Goal: Task Accomplishment & Management: Manage account settings

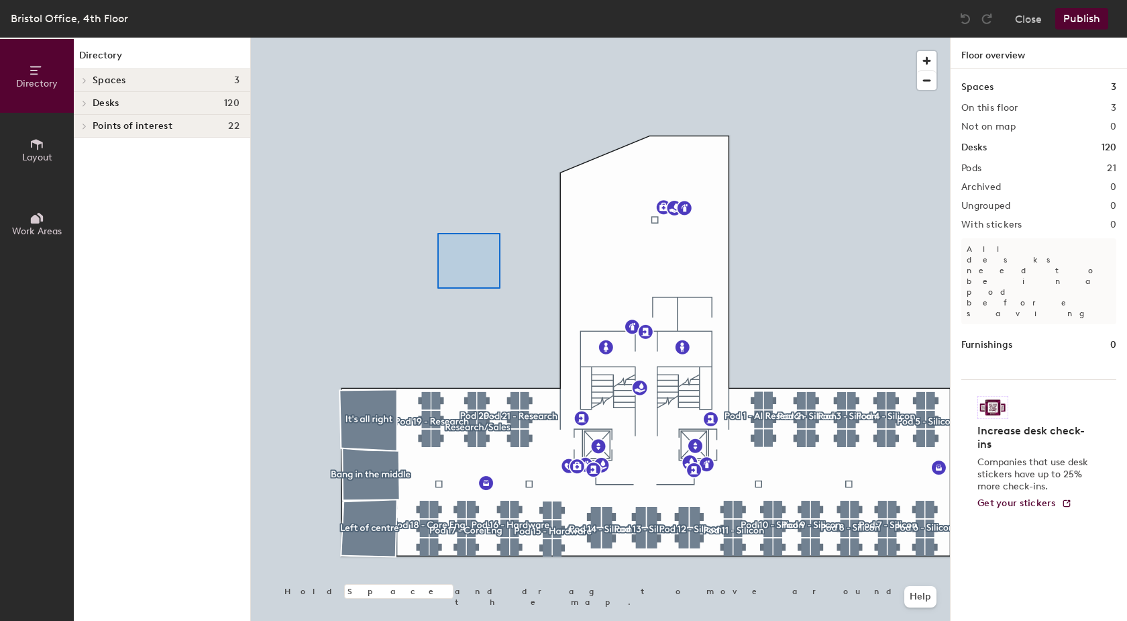
click at [438, 38] on div at bounding box center [600, 38] width 699 height 0
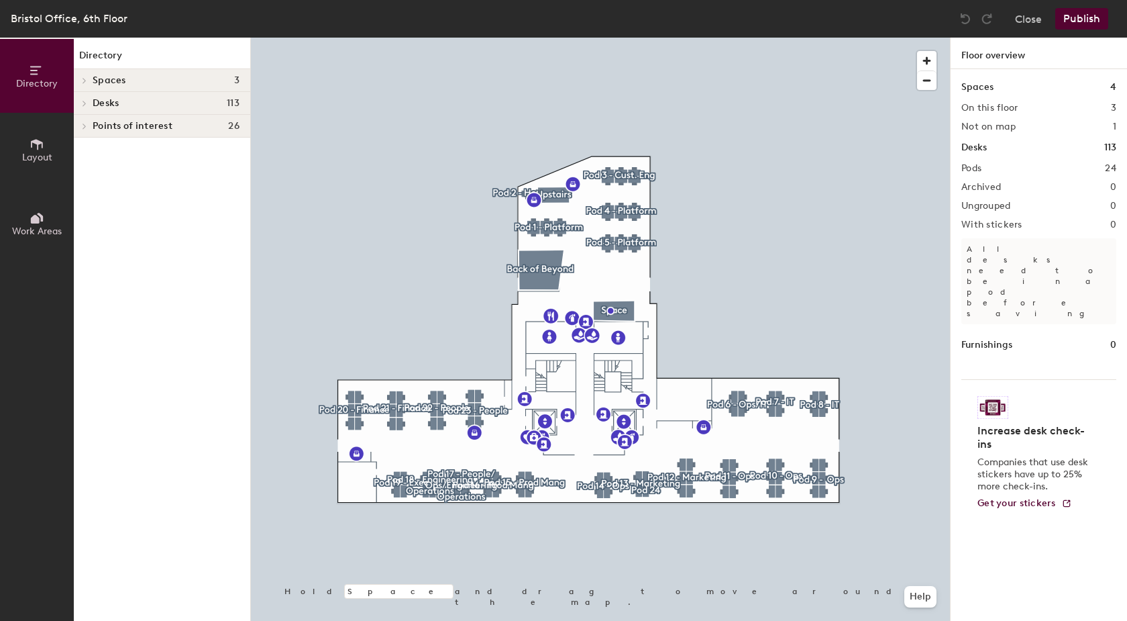
click at [641, 38] on div at bounding box center [600, 38] width 699 height 0
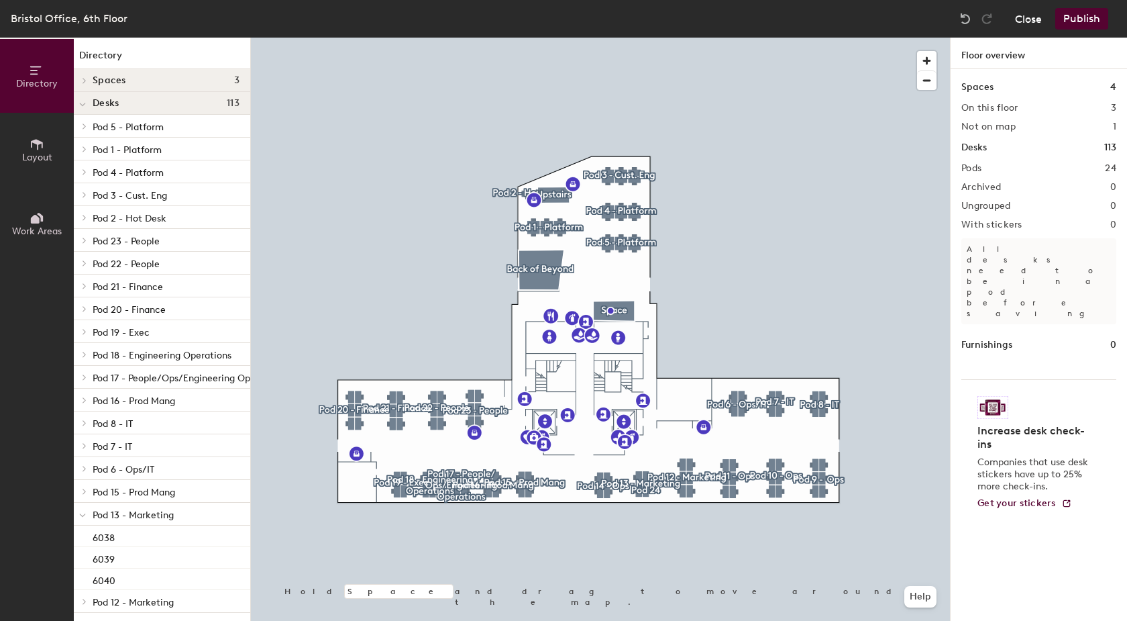
click at [1020, 17] on button "Close" at bounding box center [1028, 18] width 27 height 21
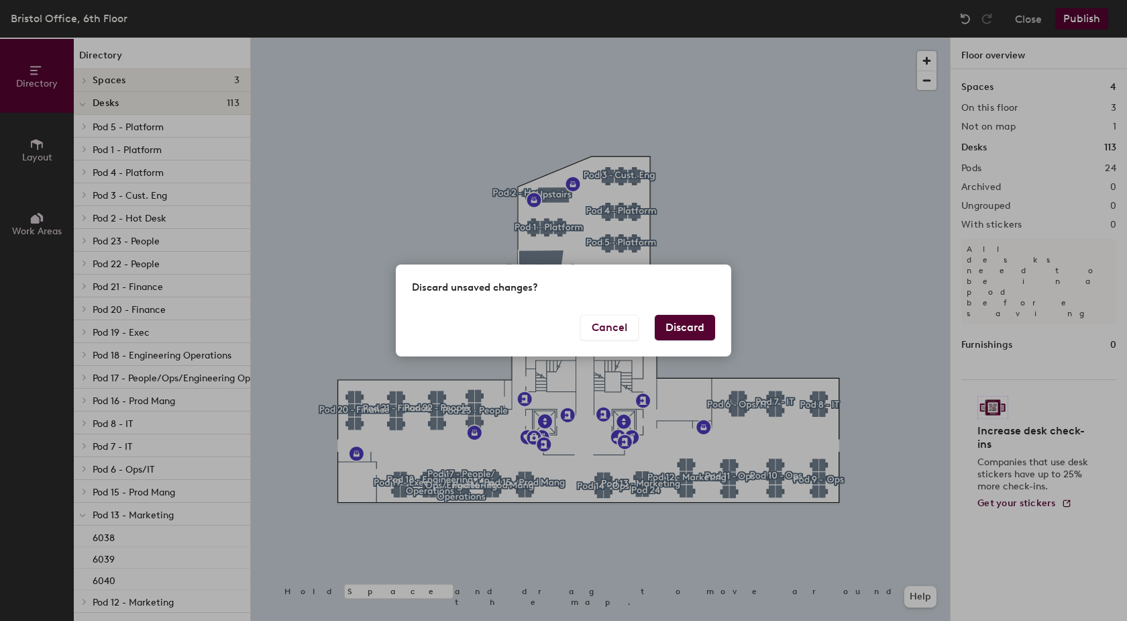
click at [684, 323] on button "Discard" at bounding box center [685, 328] width 60 height 26
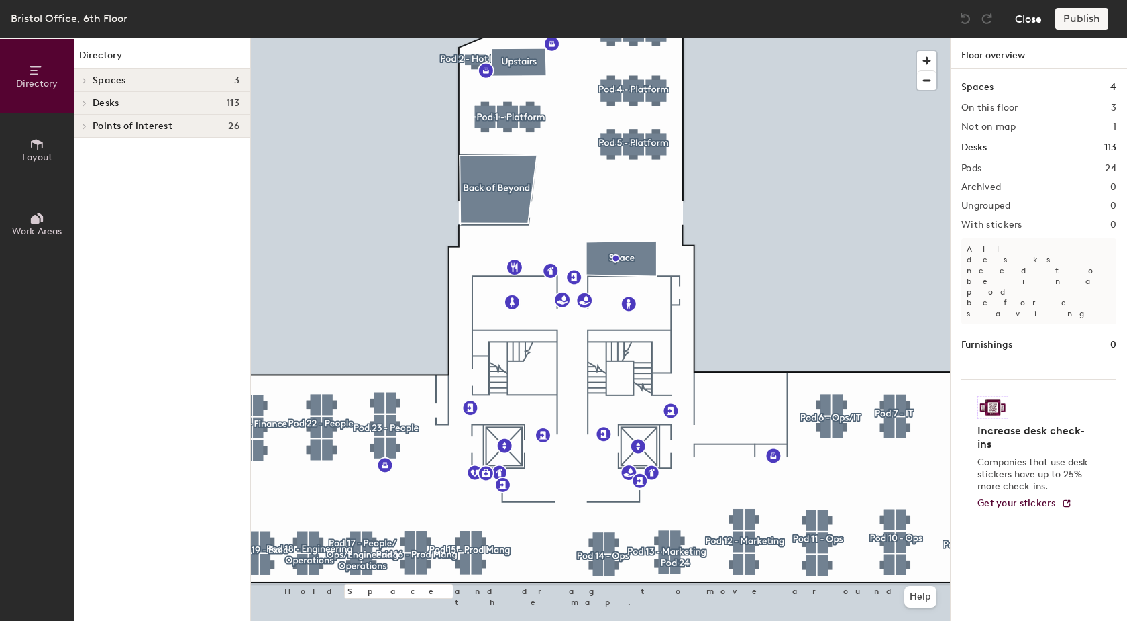
click at [1037, 20] on button "Close" at bounding box center [1028, 18] width 27 height 21
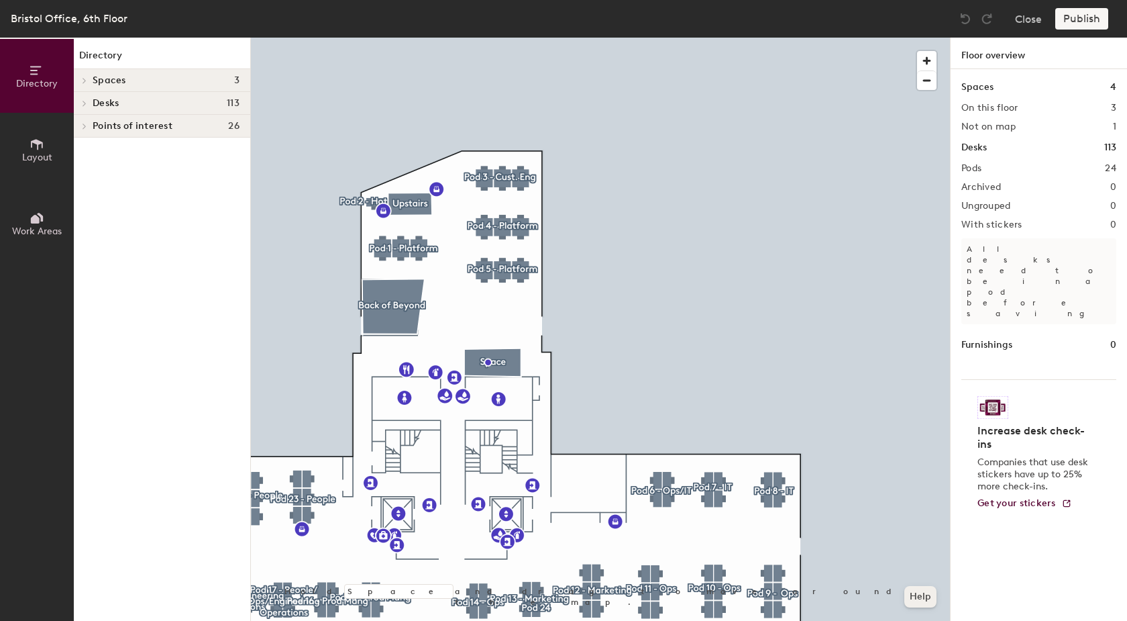
click at [929, 599] on button "Help" at bounding box center [921, 596] width 32 height 21
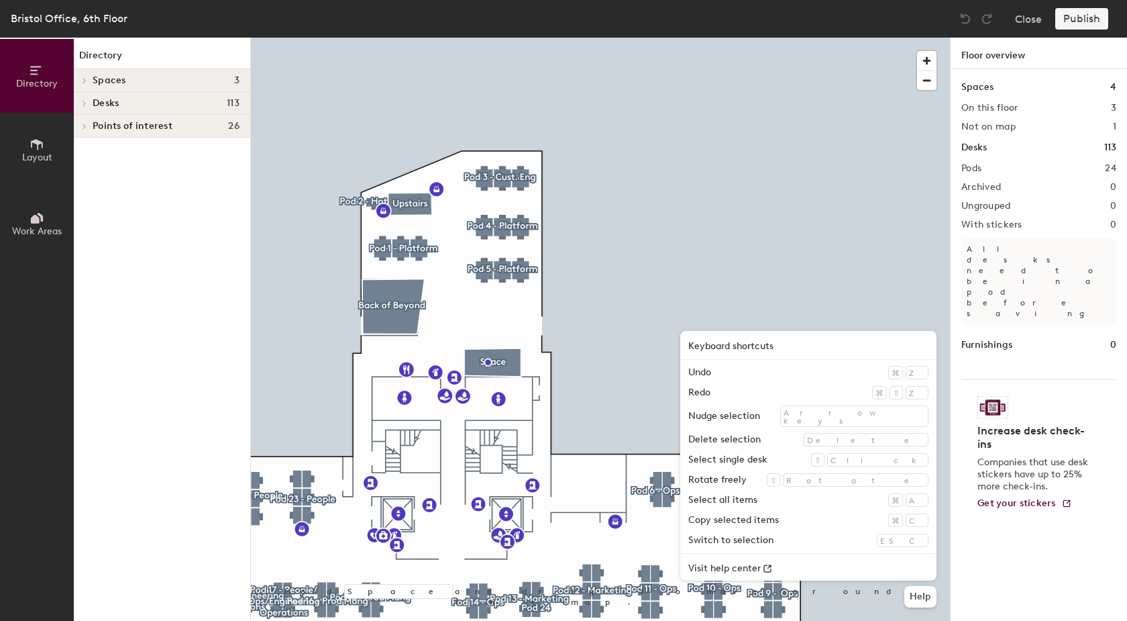
click at [689, 38] on div at bounding box center [600, 38] width 699 height 0
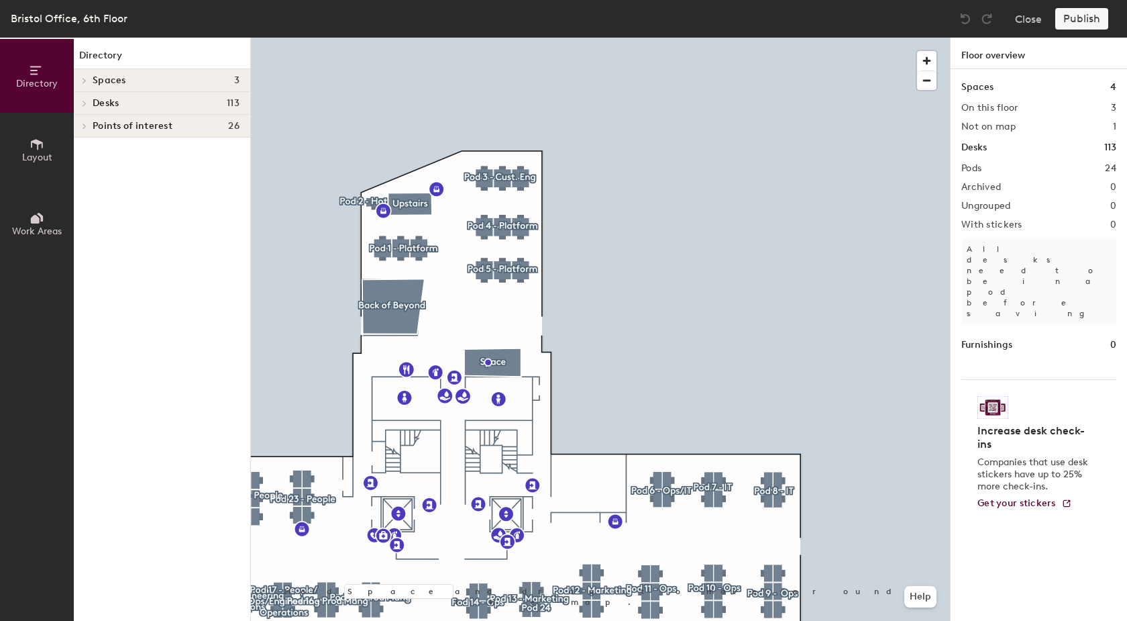
click at [123, 104] on h4 "Desks 113" at bounding box center [166, 103] width 147 height 11
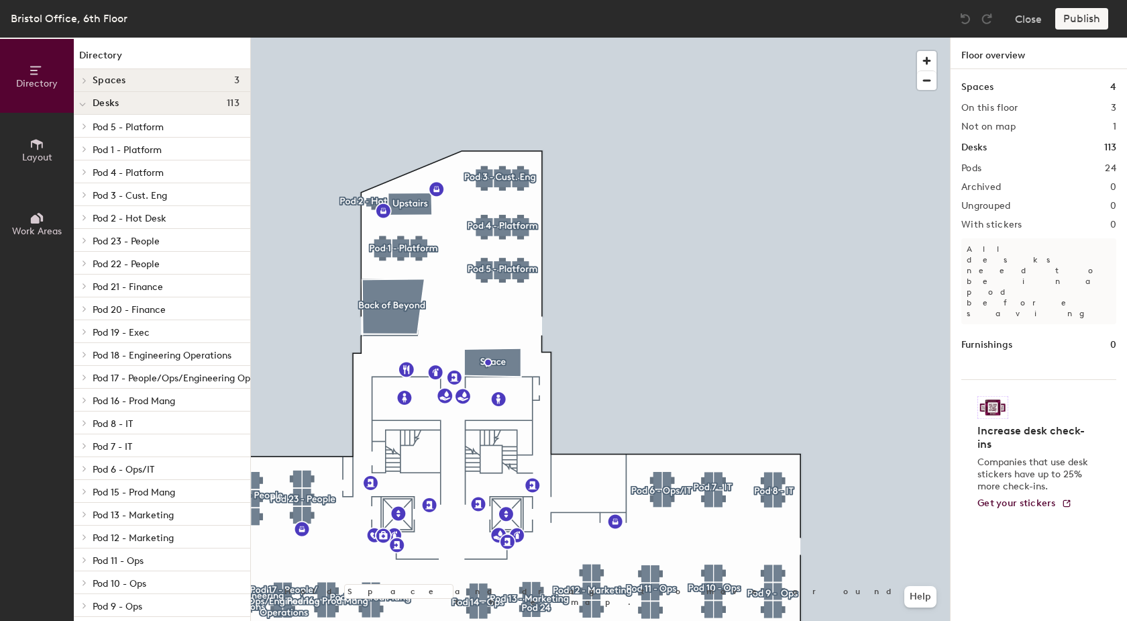
scroll to position [75, 0]
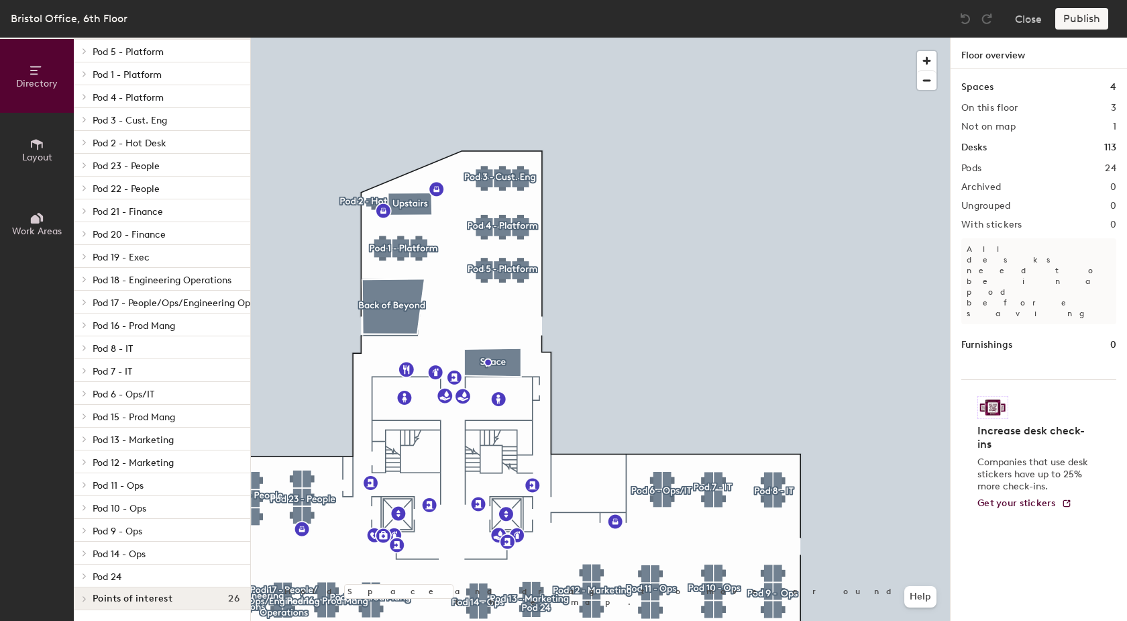
click at [114, 572] on span "Pod 24" at bounding box center [107, 576] width 29 height 11
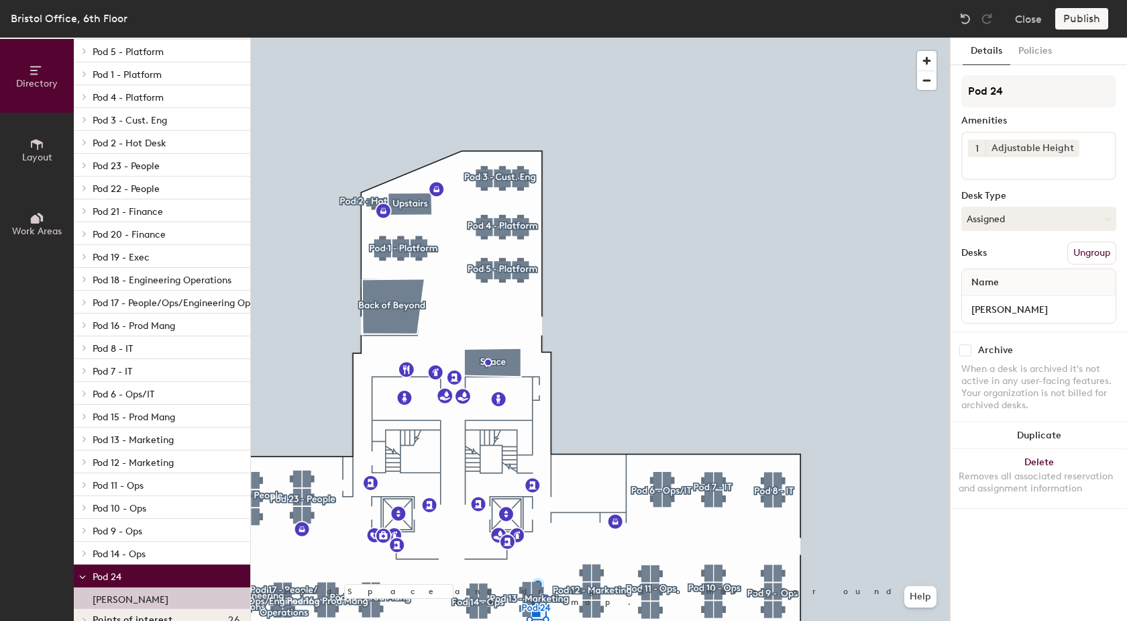
scroll to position [97, 0]
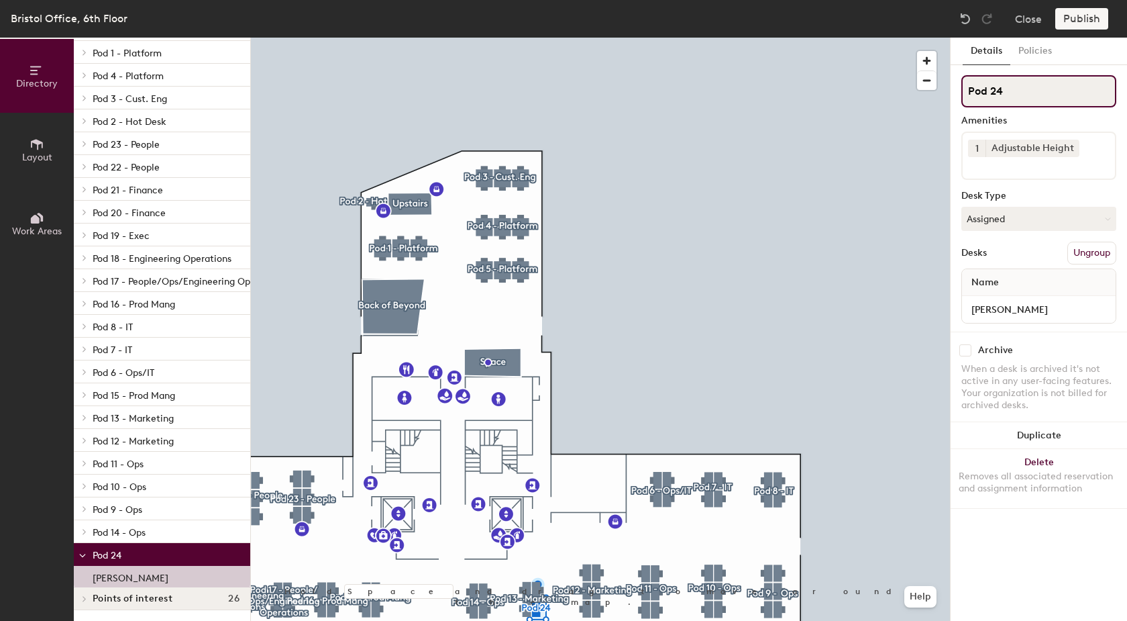
click at [1004, 90] on input "Pod 24" at bounding box center [1039, 91] width 155 height 32
type input "Pod 13"
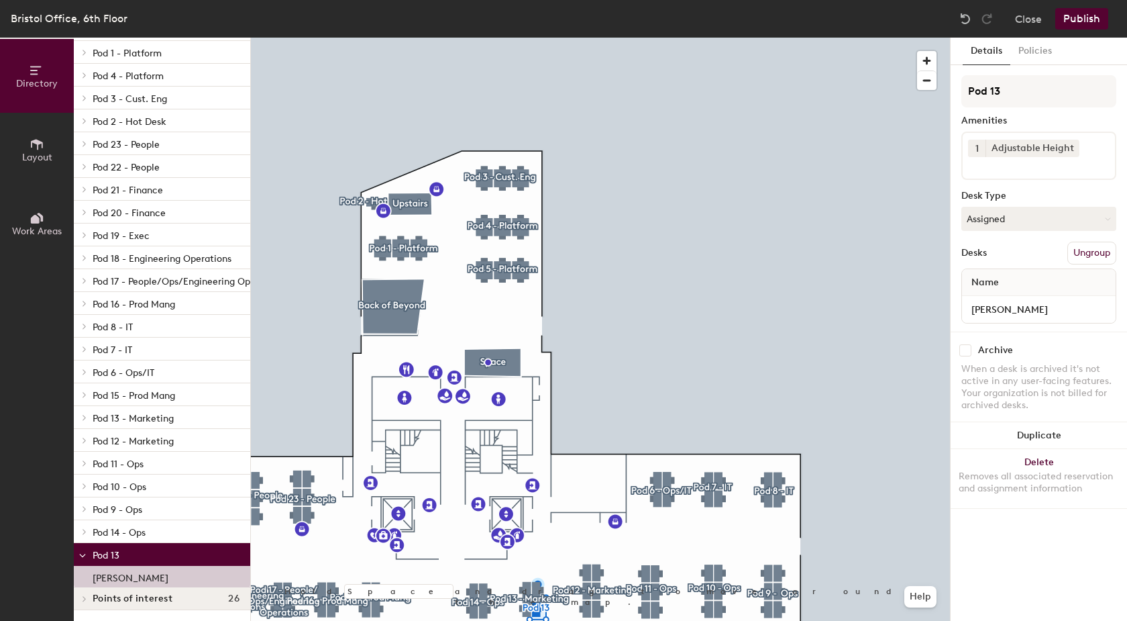
click at [1089, 21] on button "Publish" at bounding box center [1082, 18] width 53 height 21
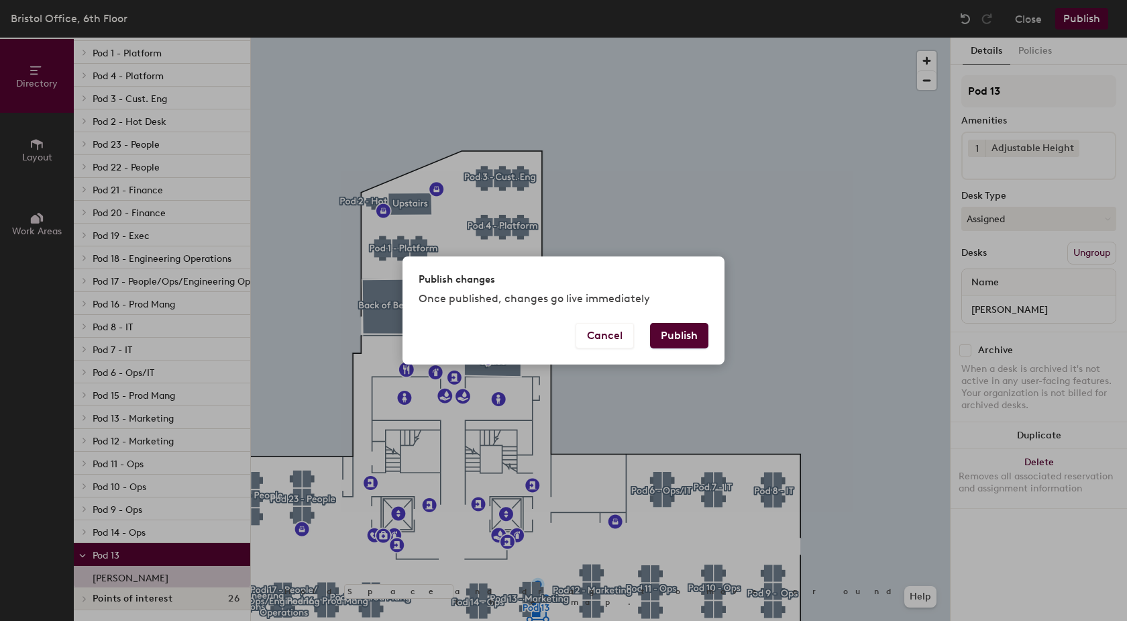
click at [668, 330] on button "Publish" at bounding box center [679, 336] width 58 height 26
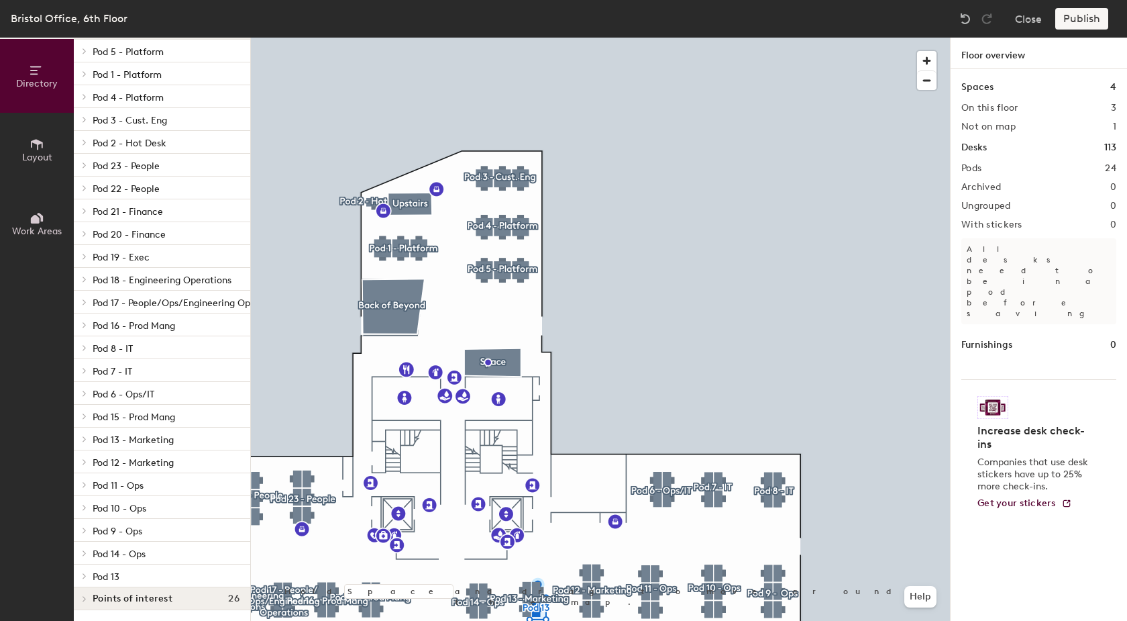
scroll to position [75, 0]
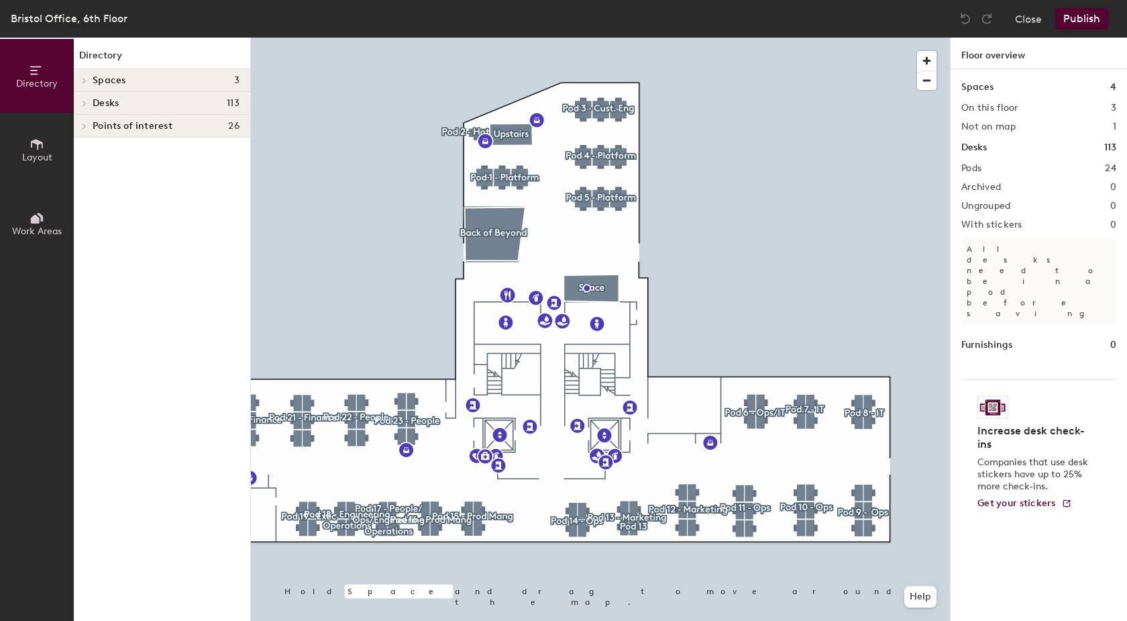
click at [117, 103] on span "Desks" at bounding box center [106, 103] width 26 height 11
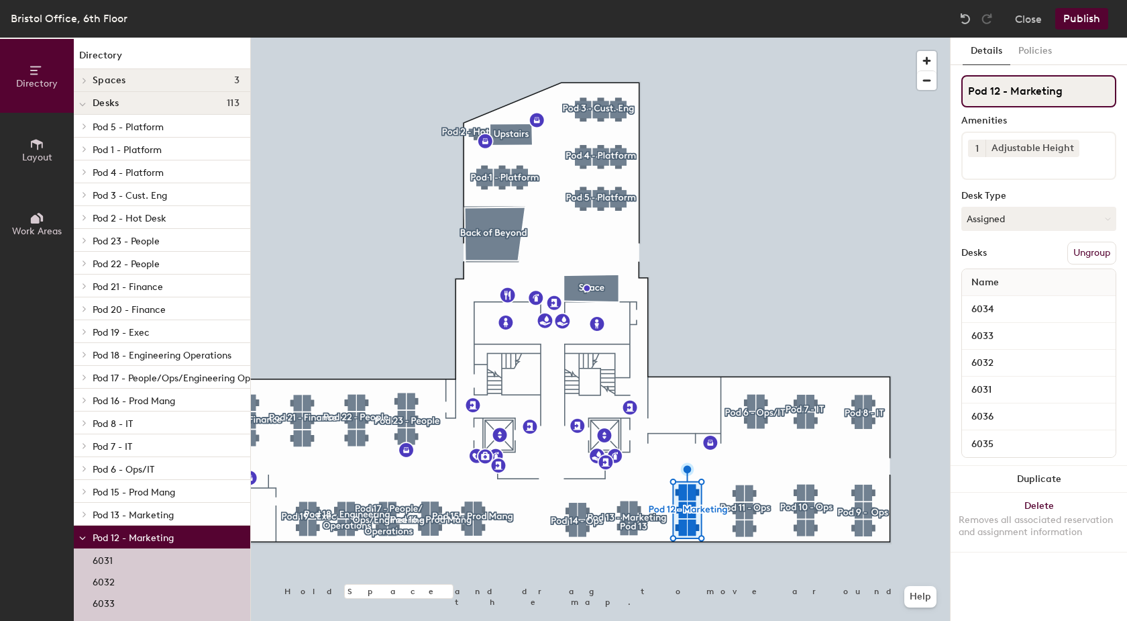
click at [1066, 99] on input "Pod 12 - Marketing" at bounding box center [1039, 91] width 155 height 32
type input "Pod 12 - Man ops"
click at [1095, 24] on button "Publish" at bounding box center [1082, 18] width 53 height 21
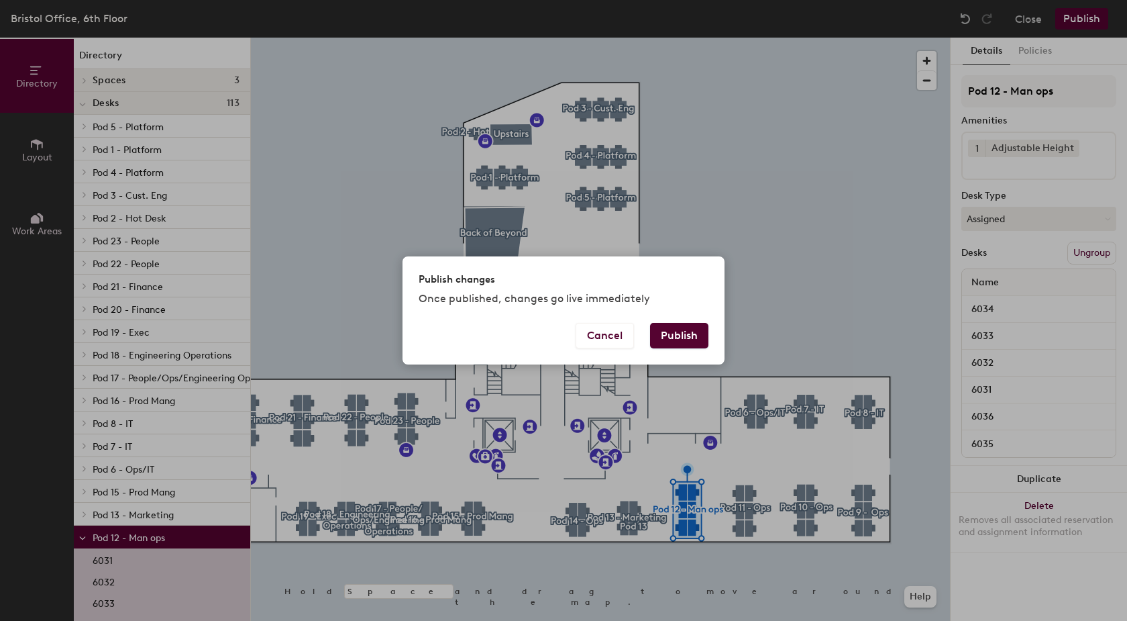
click at [688, 336] on button "Publish" at bounding box center [679, 336] width 58 height 26
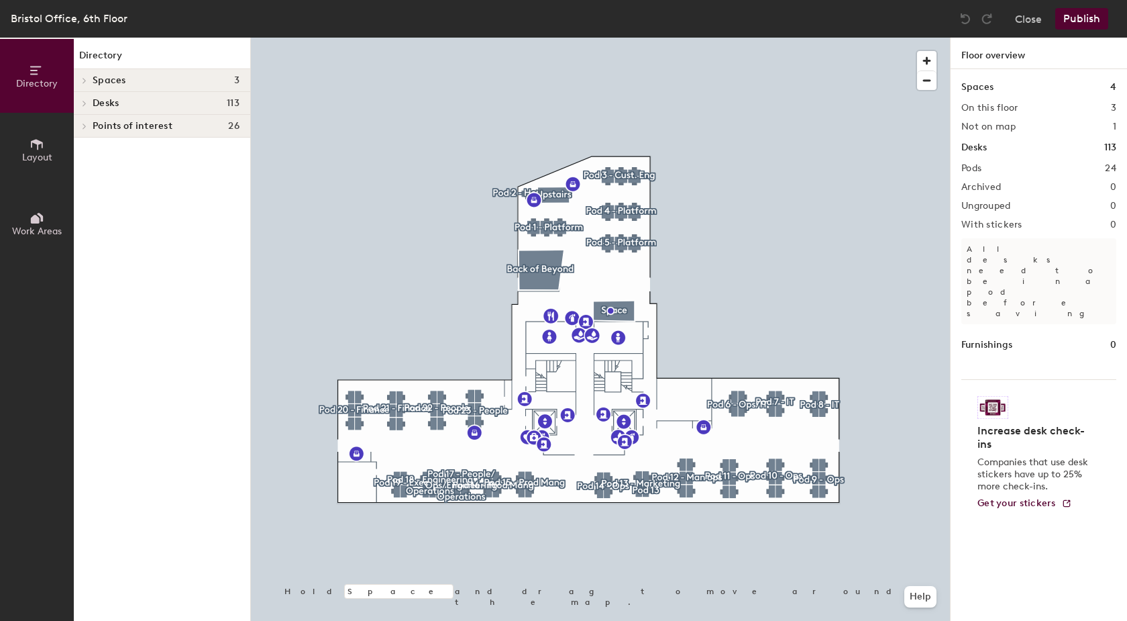
click at [121, 103] on h4 "Desks 113" at bounding box center [166, 103] width 147 height 11
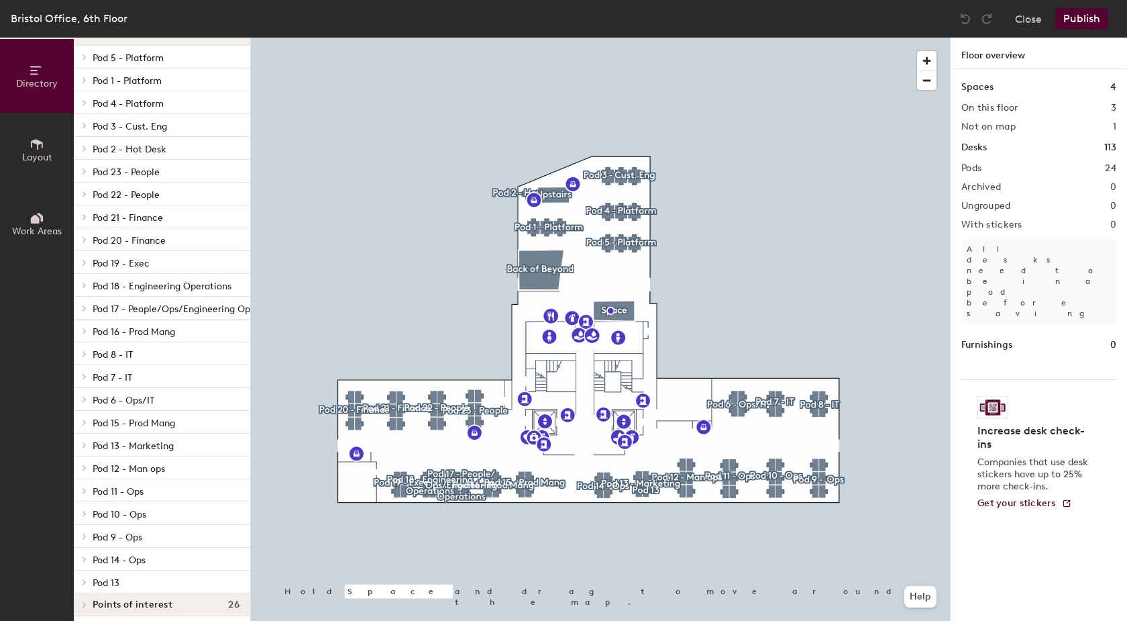
scroll to position [72, 0]
click at [120, 442] on span "Pod 13 - Marketing" at bounding box center [133, 443] width 81 height 11
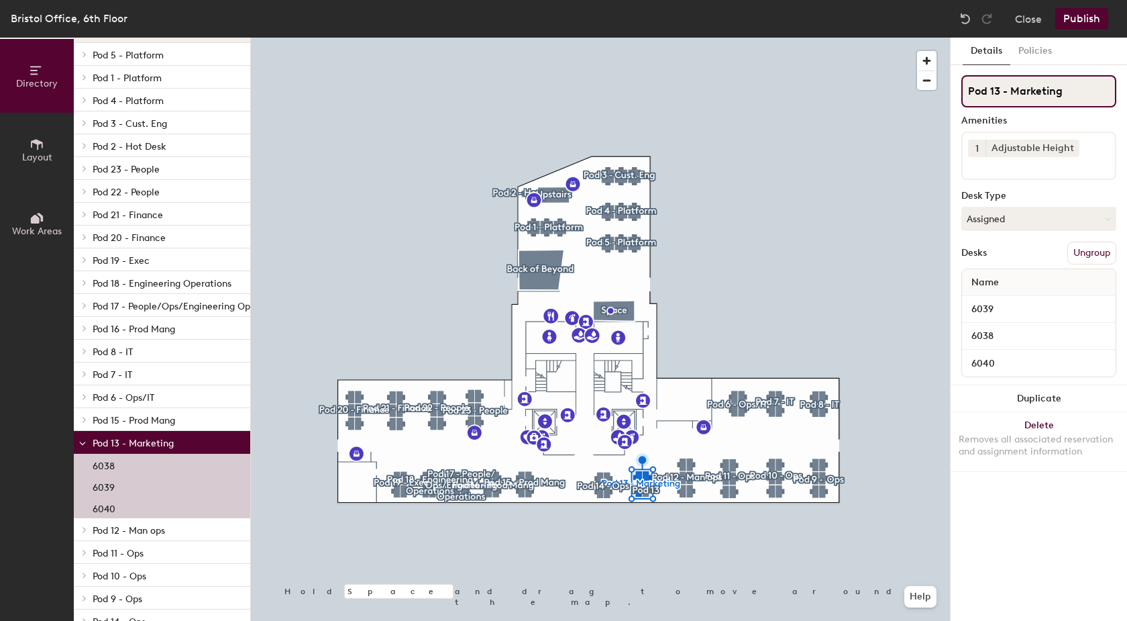
drag, startPoint x: 1068, startPoint y: 92, endPoint x: 1015, endPoint y: 94, distance: 53.7
click at [1015, 94] on input "Pod 13 - Marketing" at bounding box center [1039, 91] width 155 height 32
click at [1021, 91] on input "Pod 13 - MProgramme" at bounding box center [1039, 91] width 155 height 32
type input "Pod 13 - Programme"
click at [1079, 14] on button "Publish" at bounding box center [1082, 18] width 53 height 21
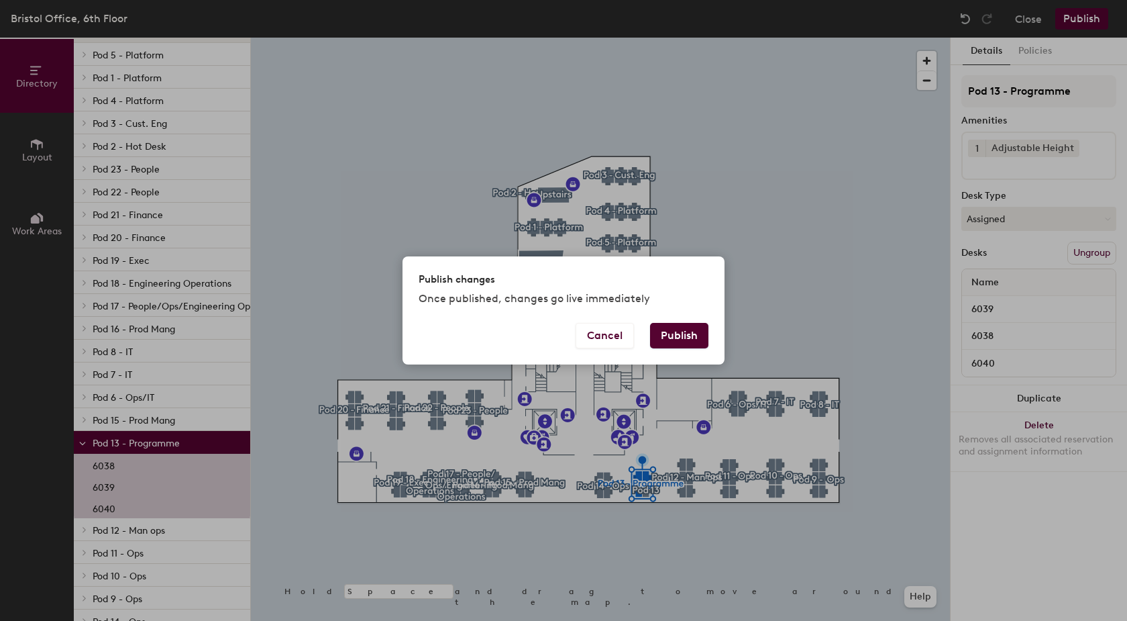
click at [675, 329] on button "Publish" at bounding box center [679, 336] width 58 height 26
